Goal: Browse casually: Explore the website without a specific task or goal

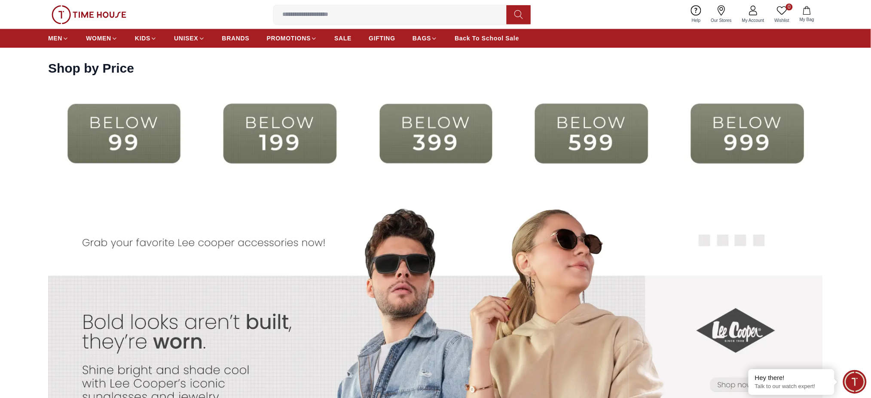
scroll to position [2062, 0]
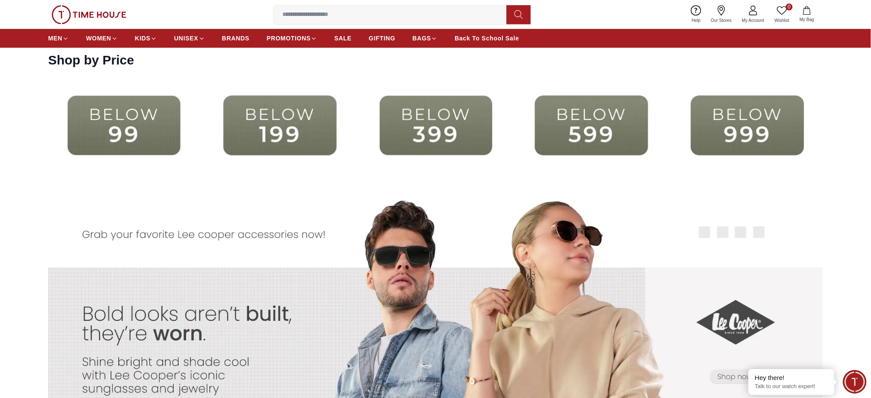
click at [443, 134] on img at bounding box center [436, 125] width 152 height 98
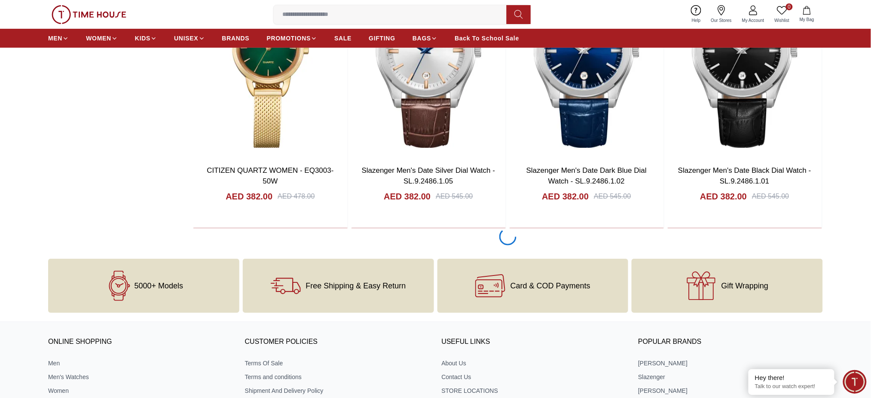
scroll to position [1260, 0]
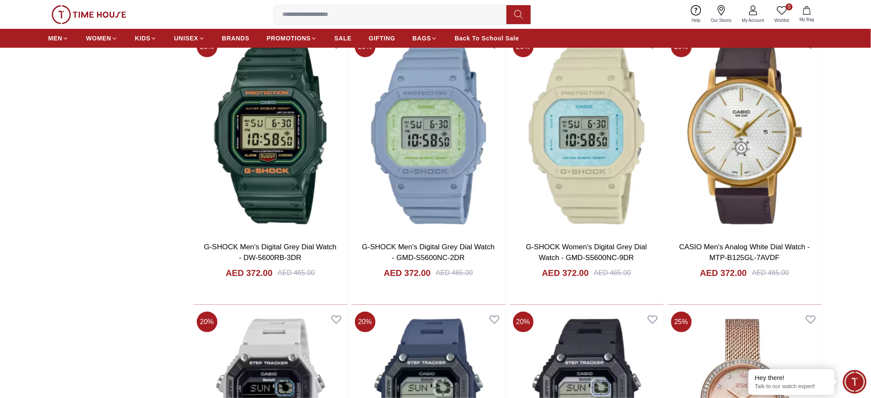
scroll to position [2463, 0]
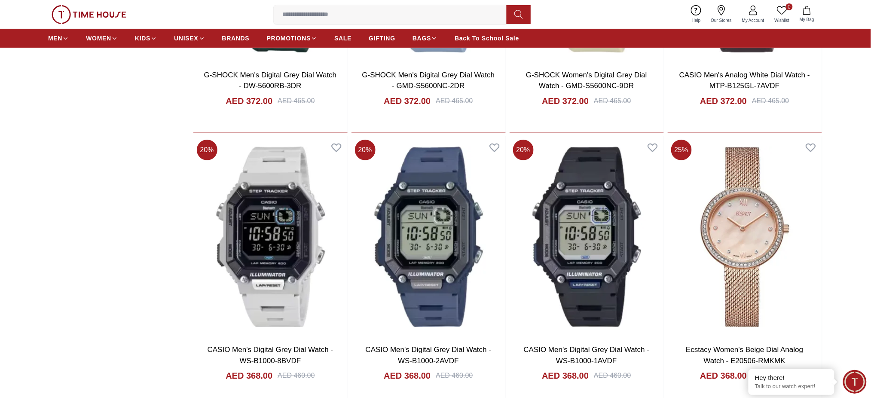
scroll to position [1260, 0]
